Goal: Navigation & Orientation: Find specific page/section

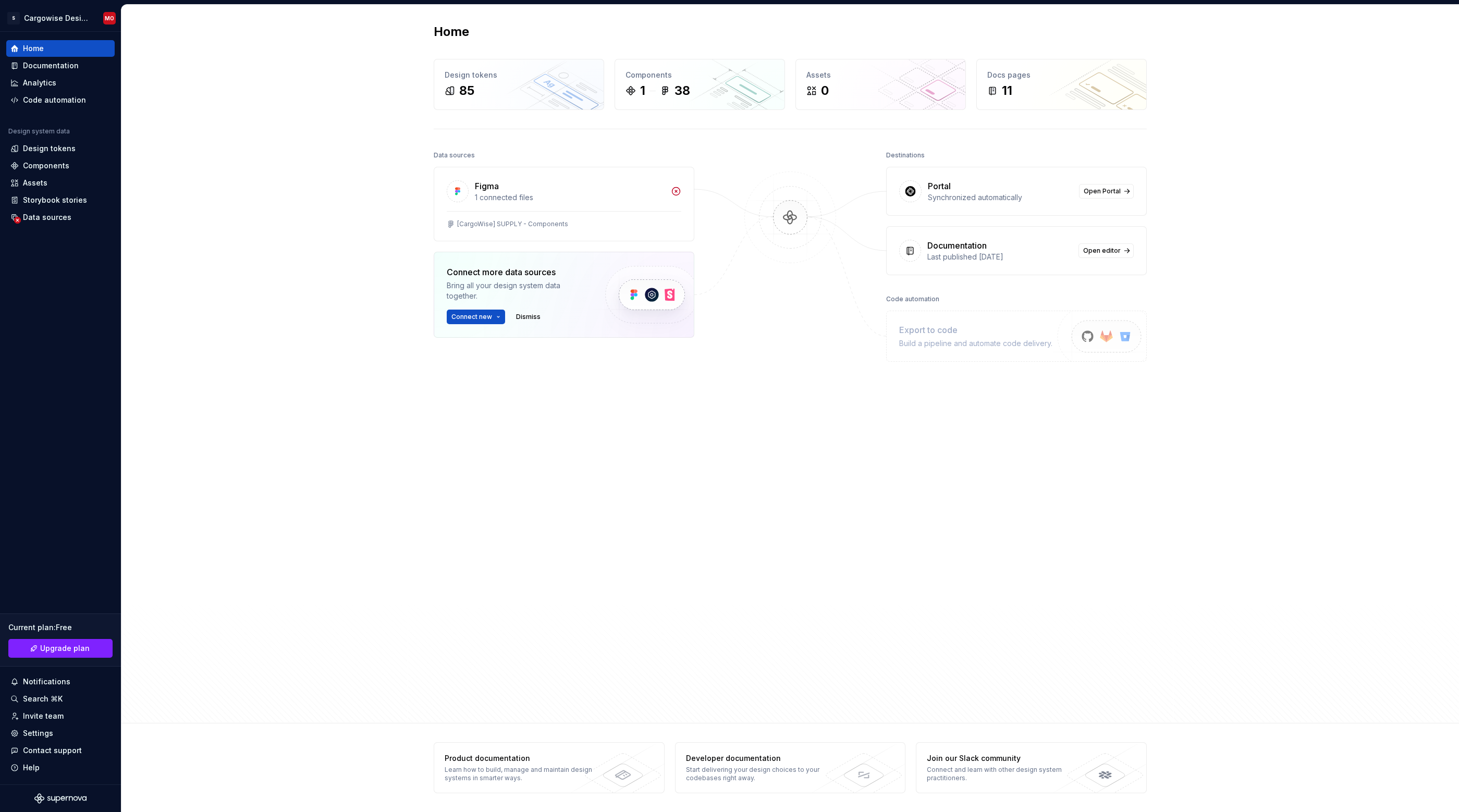
click at [396, 174] on div "Home Design tokens 85 Components 1 38 Assets 0 Docs pages 11 Data sources Figma…" at bounding box center [790, 364] width 1338 height 719
click at [69, 98] on div "Code automation" at bounding box center [54, 100] width 63 height 10
click at [1107, 185] on link "Open Portal" at bounding box center [1106, 191] width 55 height 14
click at [188, 370] on div "Home Design tokens 85 Components 1 38 Assets 0 Docs pages 11 Data sources Figma…" at bounding box center [790, 364] width 1338 height 719
